Goal: Use online tool/utility: Utilize a website feature to perform a specific function

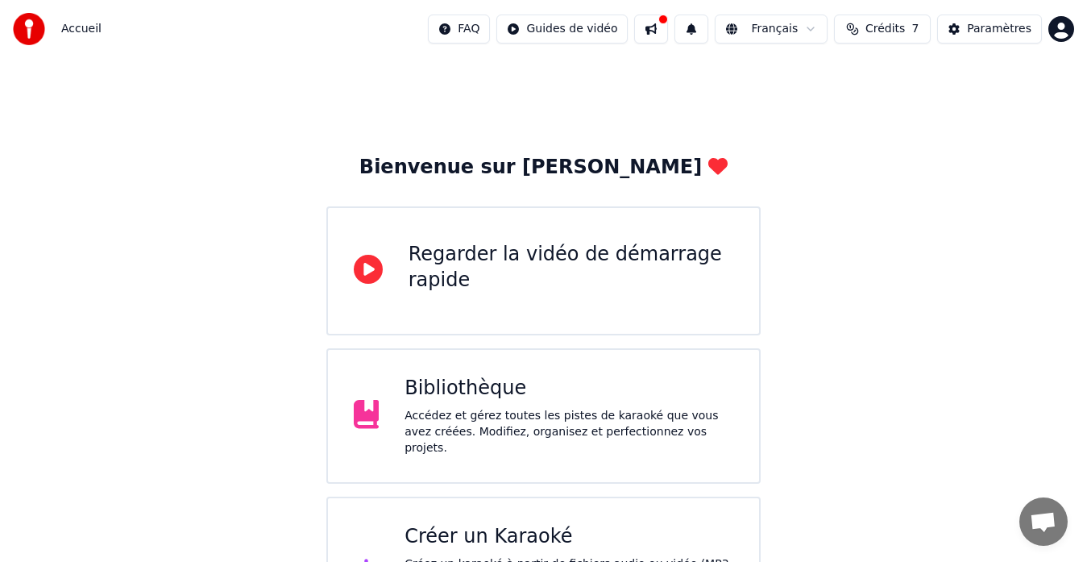
click at [475, 414] on div "Accédez et gérez toutes les pistes de karaoké que vous avez créées. Modifiez, o…" at bounding box center [569, 432] width 329 height 48
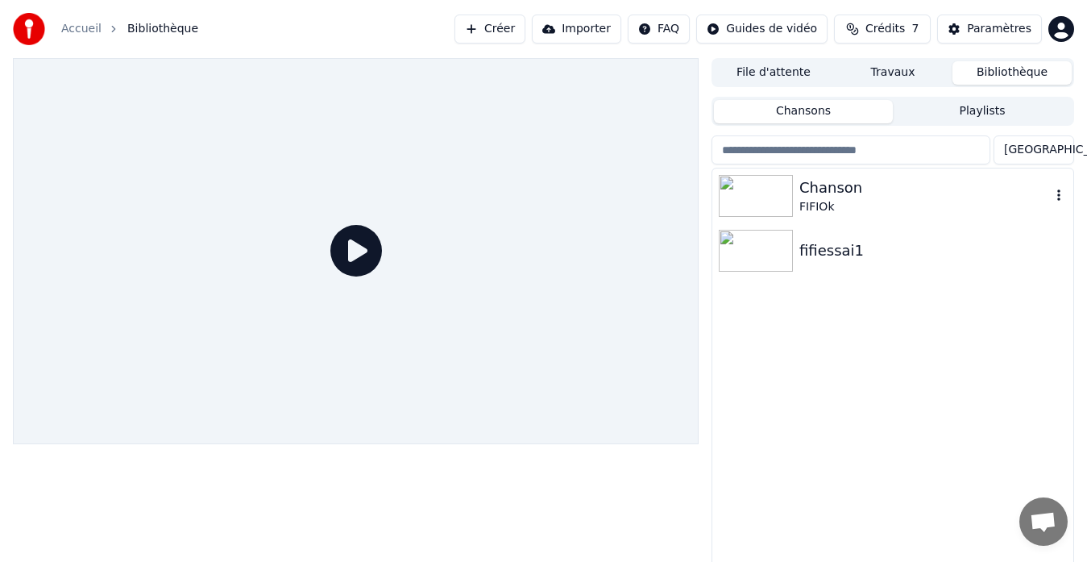
click at [781, 187] on img at bounding box center [756, 196] width 74 height 42
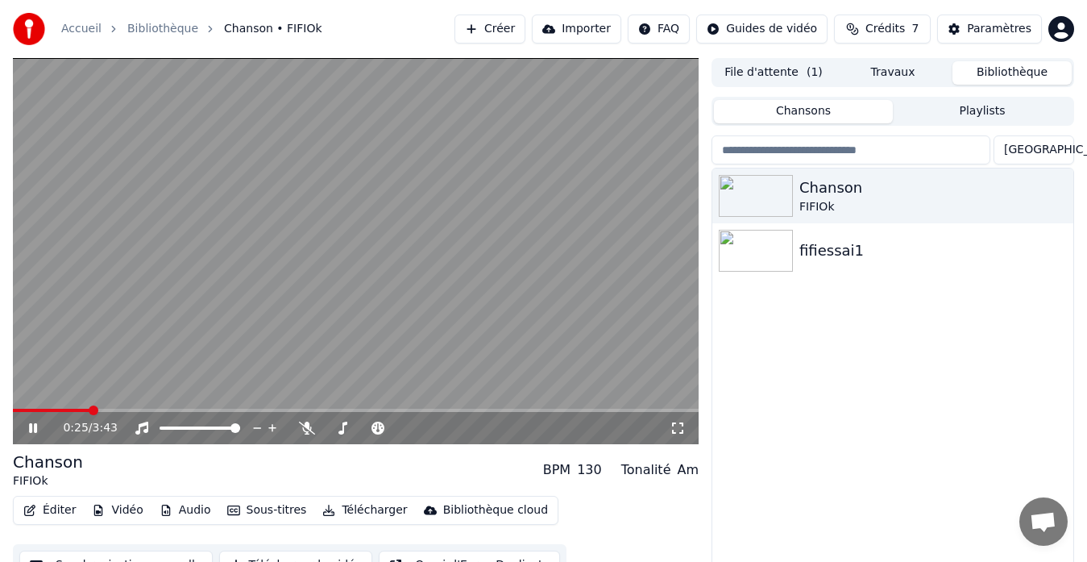
click at [31, 427] on icon at bounding box center [33, 428] width 8 height 10
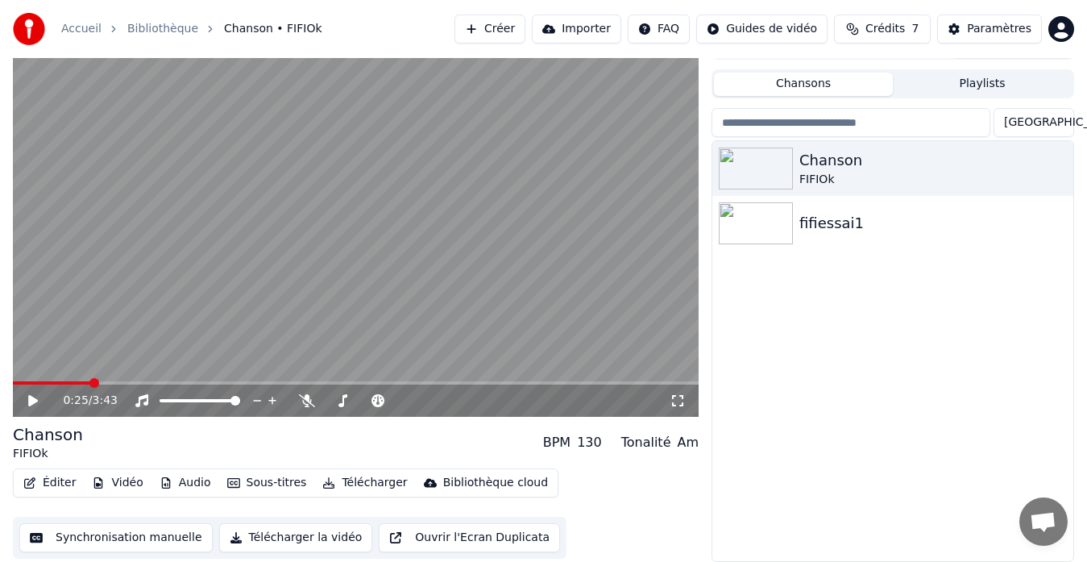
click at [135, 536] on button "Synchronisation manuelle" at bounding box center [115, 537] width 193 height 29
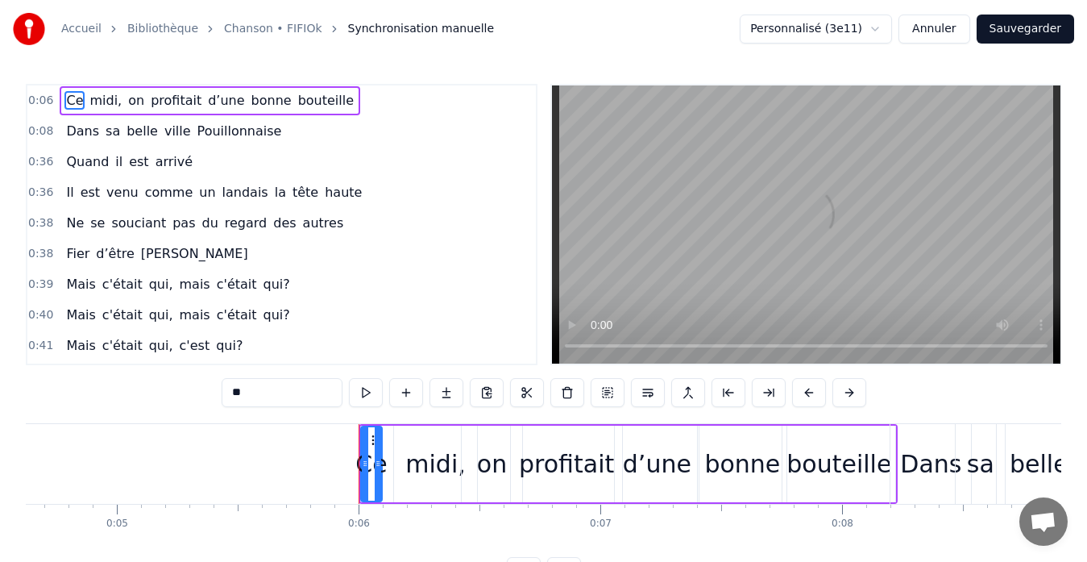
scroll to position [0, 1370]
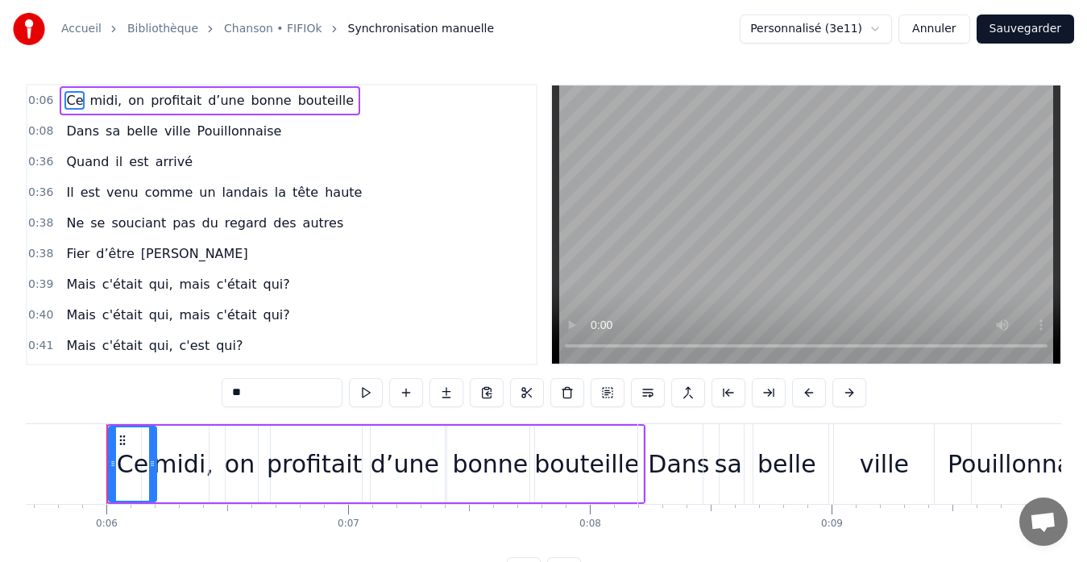
drag, startPoint x: 128, startPoint y: 478, endPoint x: 155, endPoint y: 477, distance: 26.6
click at [155, 477] on div at bounding box center [152, 463] width 6 height 73
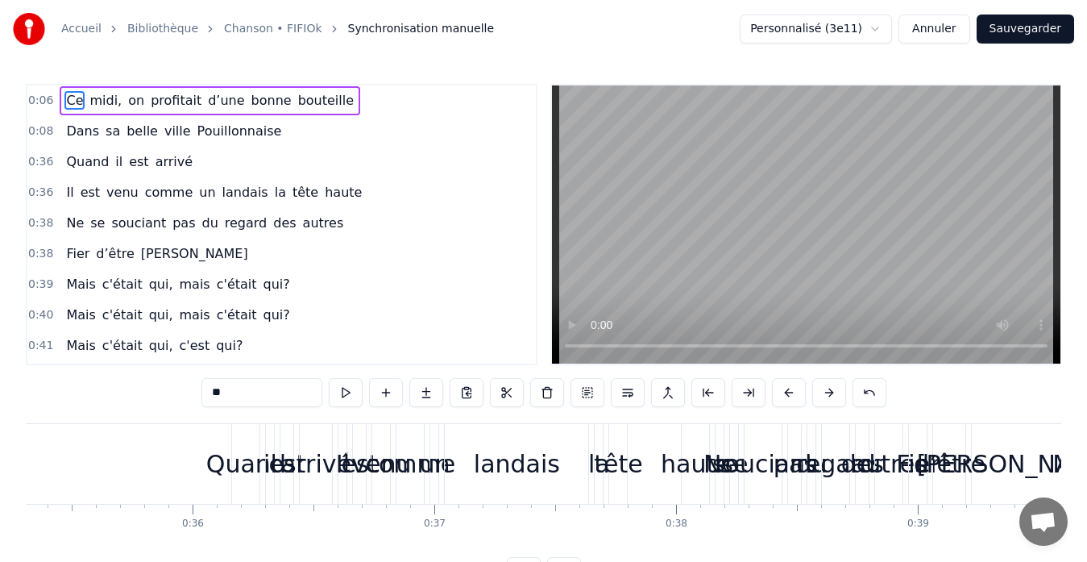
scroll to position [0, 8540]
click at [73, 161] on span "Quand" at bounding box center [87, 161] width 46 height 19
type input "*****"
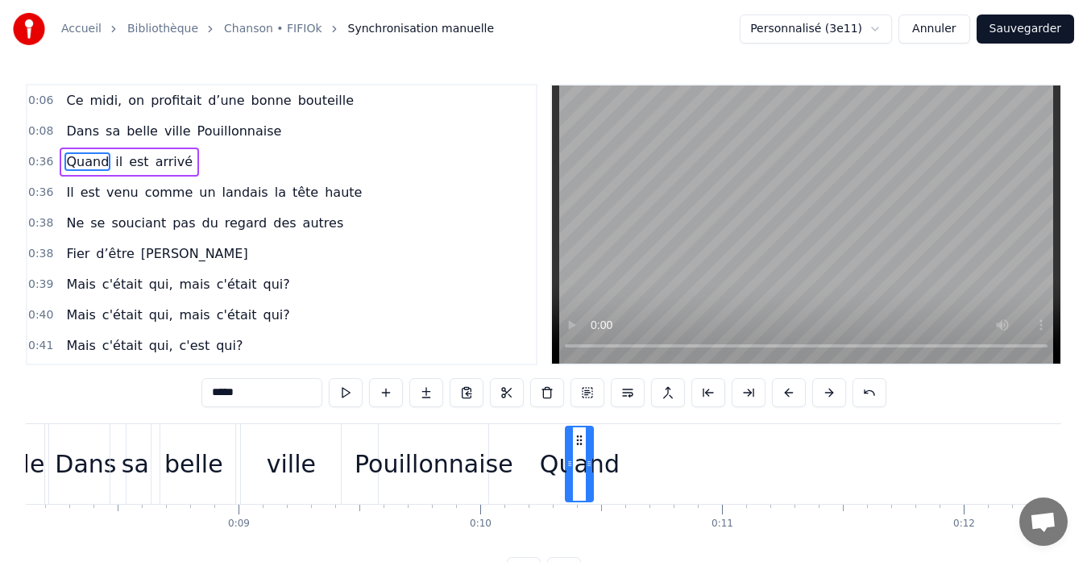
scroll to position [0, 1968]
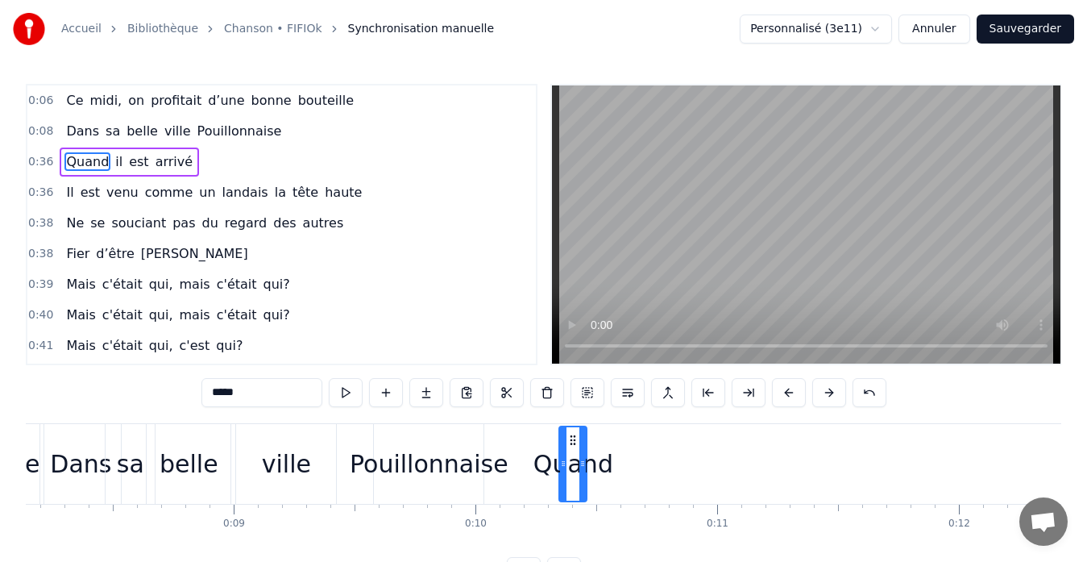
drag, startPoint x: 249, startPoint y: 441, endPoint x: 838, endPoint y: 414, distance: 589.9
click at [838, 414] on div "0:06 Ce midi, on profitait d’une bonne bouteille 0:08 Dans sa belle ville Pouil…" at bounding box center [544, 335] width 1036 height 502
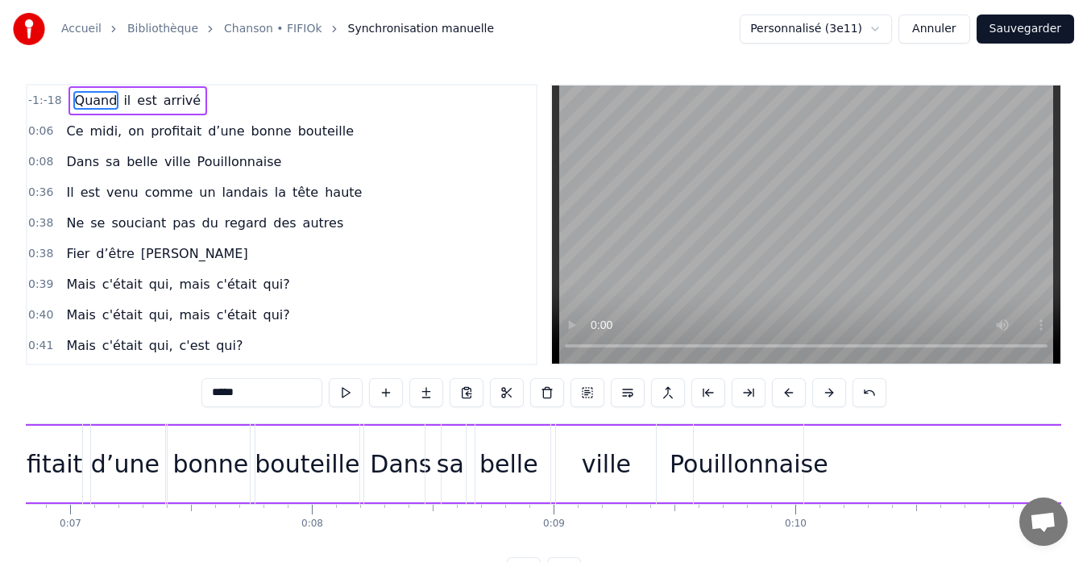
scroll to position [0, 1648]
